Goal: Information Seeking & Learning: Learn about a topic

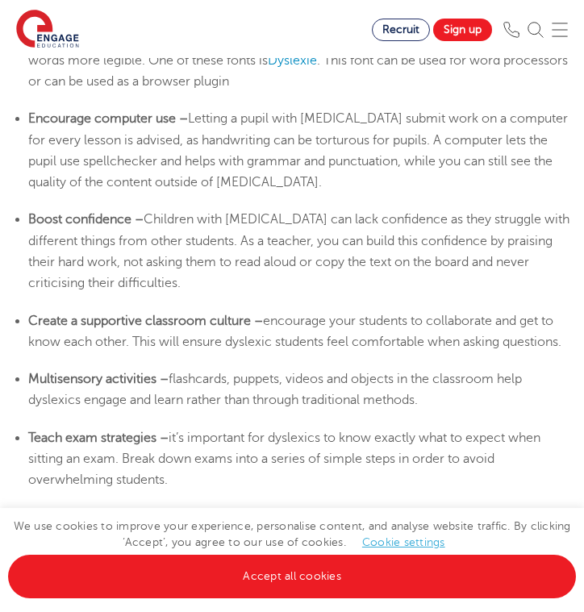
scroll to position [3091, 0]
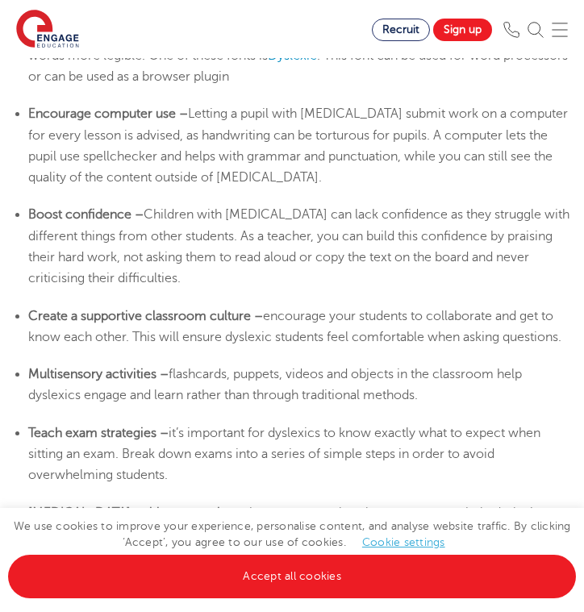
drag, startPoint x: 191, startPoint y: 246, endPoint x: 435, endPoint y: 258, distance: 244.5
click at [435, 364] on li "Multisensory activities – flashcards, puppets, videos and objects in the classr…" at bounding box center [299, 385] width 543 height 43
copy span "flashcards, puppets, videos and objects in the classroom help dyslexics engage …"
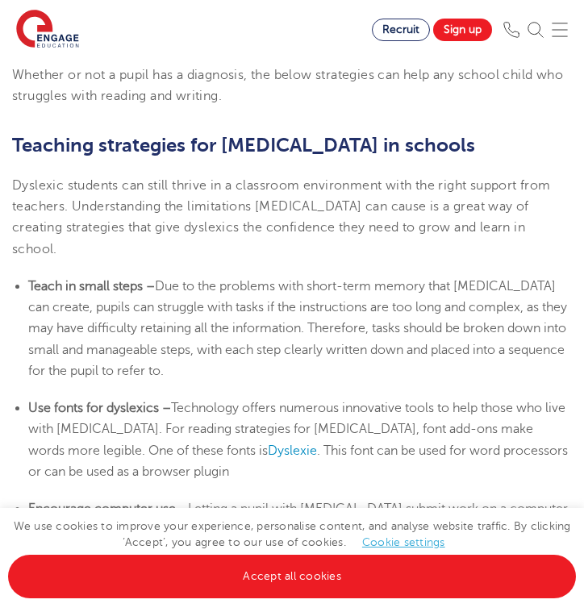
scroll to position [2688, 0]
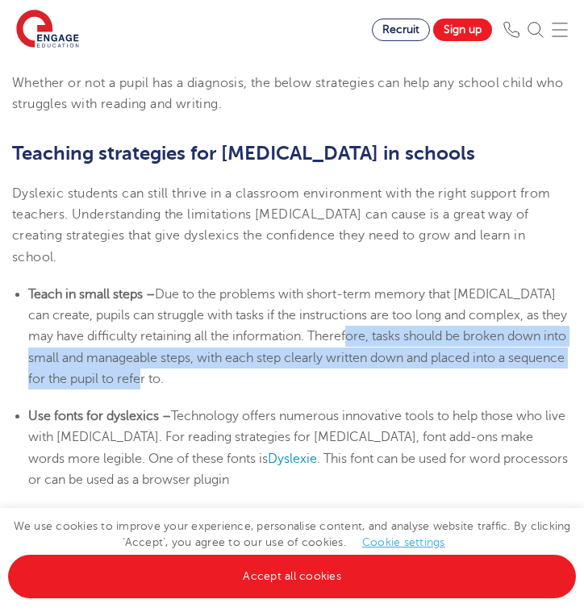
drag, startPoint x: 374, startPoint y: 192, endPoint x: 409, endPoint y: 230, distance: 51.3
click at [409, 284] on li "Teach in small steps – Due to the problems with short-term memory that [MEDICAL…" at bounding box center [299, 337] width 543 height 106
copy span "tasks should be broken down into small and manageable steps, with each step cle…"
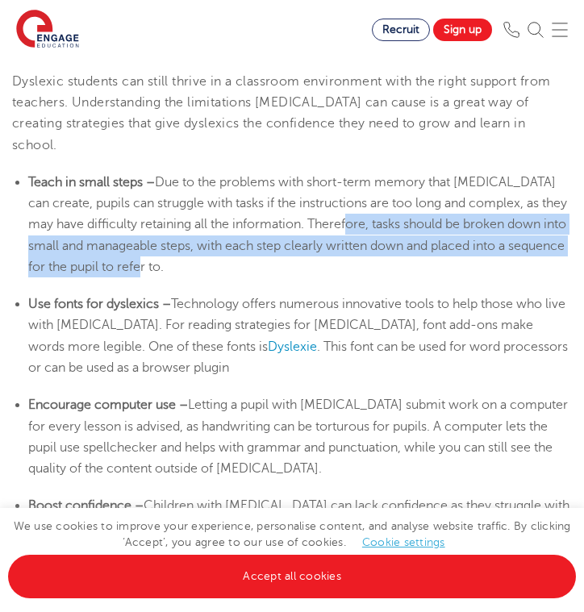
scroll to position [2813, 0]
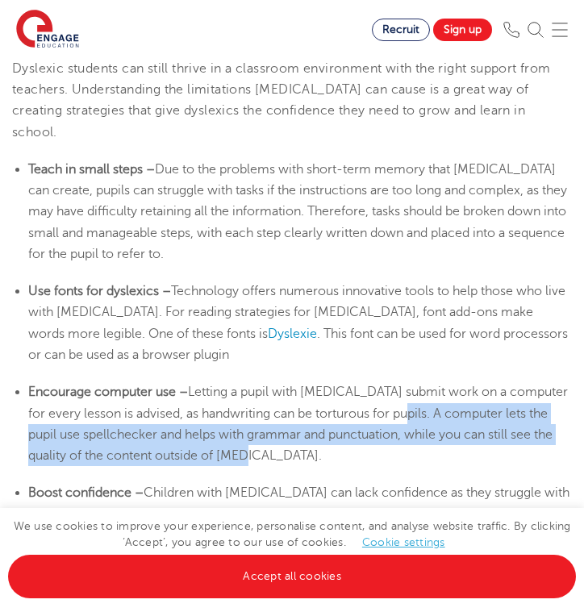
drag, startPoint x: 417, startPoint y: 269, endPoint x: 449, endPoint y: 311, distance: 52.9
click at [449, 381] on li "Encourage computer use – Letting a pupil with [MEDICAL_DATA] submit work on a c…" at bounding box center [299, 423] width 543 height 85
copy span "A computer lets the pupil use spellchecker and helps with grammar and punctuati…"
